Goal: Navigation & Orientation: Understand site structure

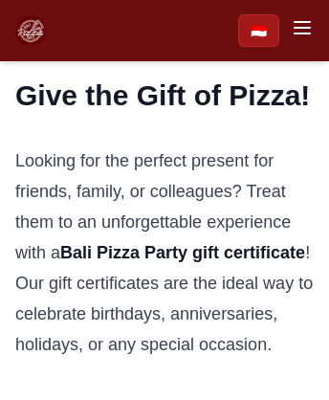
scroll to position [3035, 0]
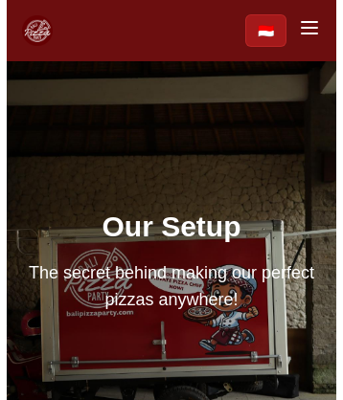
scroll to position [4230, 0]
